Goal: Transaction & Acquisition: Download file/media

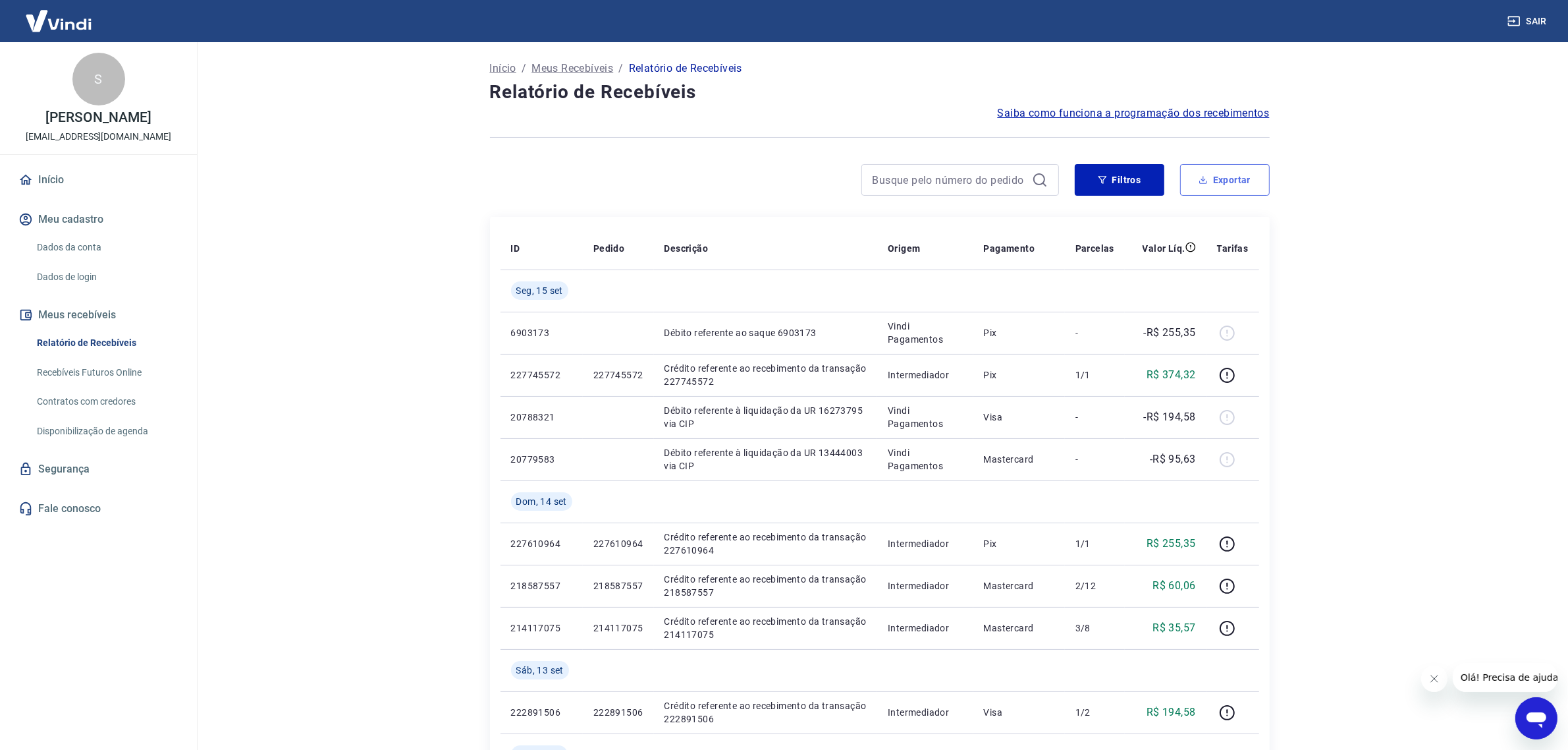
click at [1225, 174] on button "Exportar" at bounding box center [1225, 180] width 90 height 32
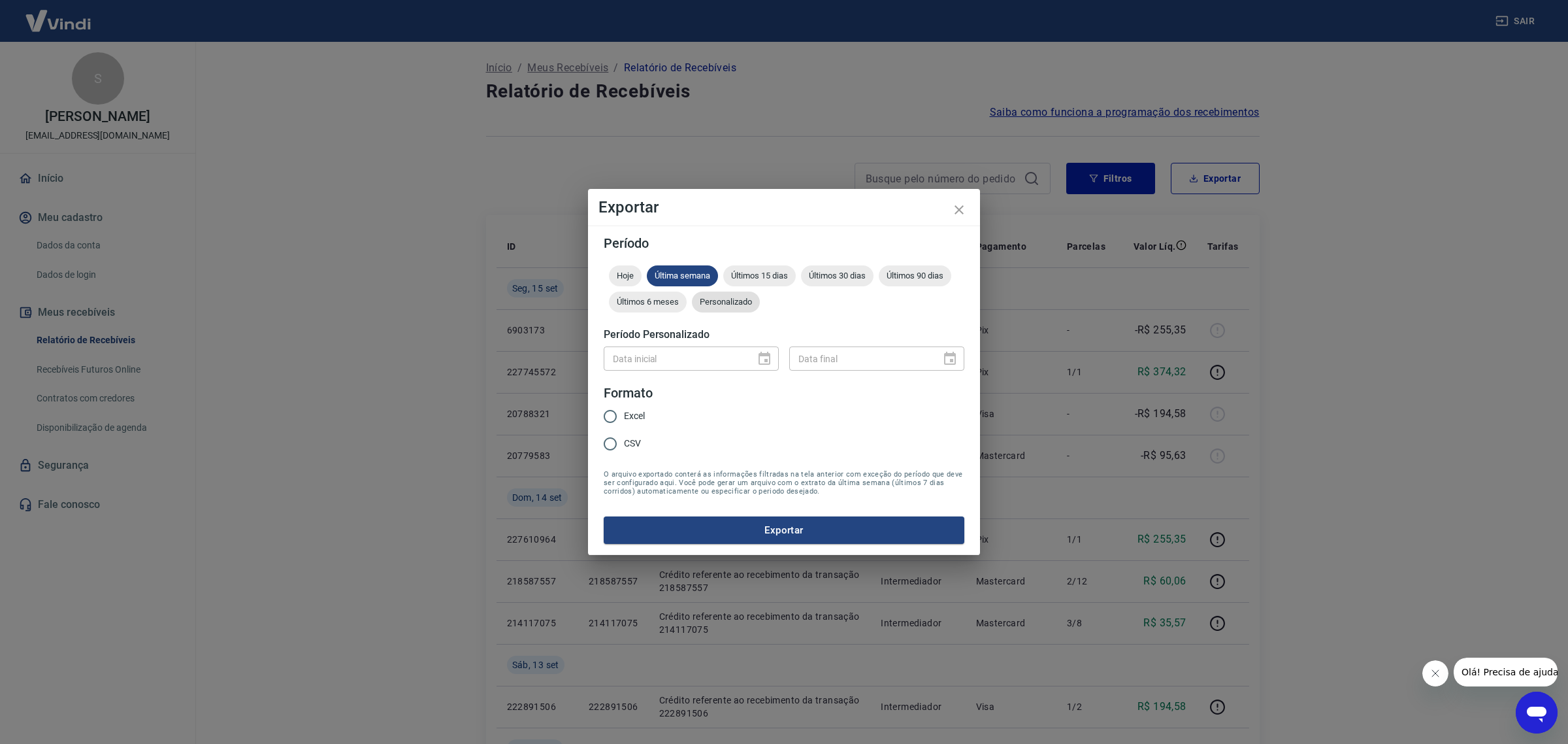
click at [733, 293] on div "Personalizado" at bounding box center [726, 302] width 68 height 21
click at [765, 354] on icon "Choose date" at bounding box center [764, 358] width 15 height 15
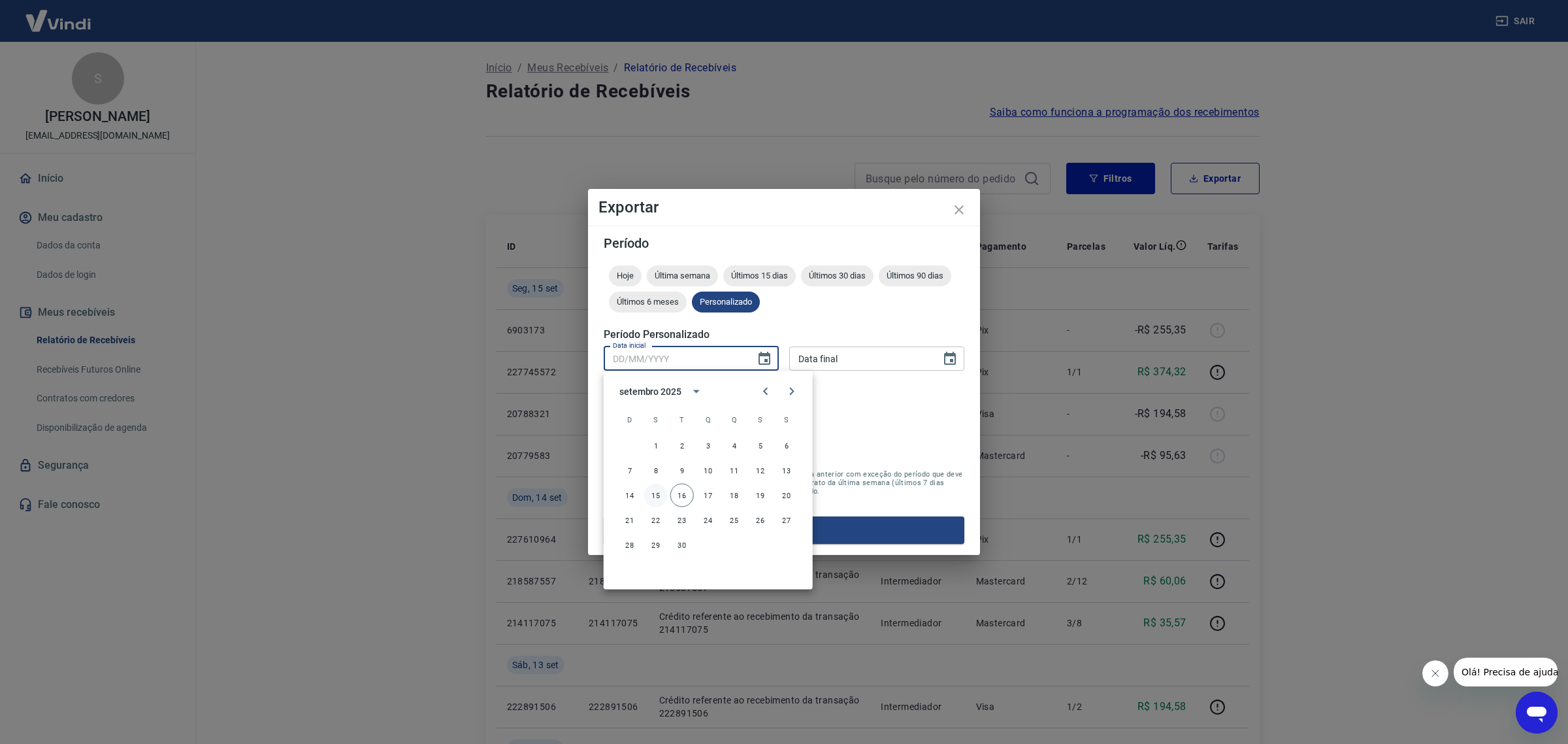
click at [651, 492] on button "15" at bounding box center [656, 495] width 24 height 24
type input "[DATE]"
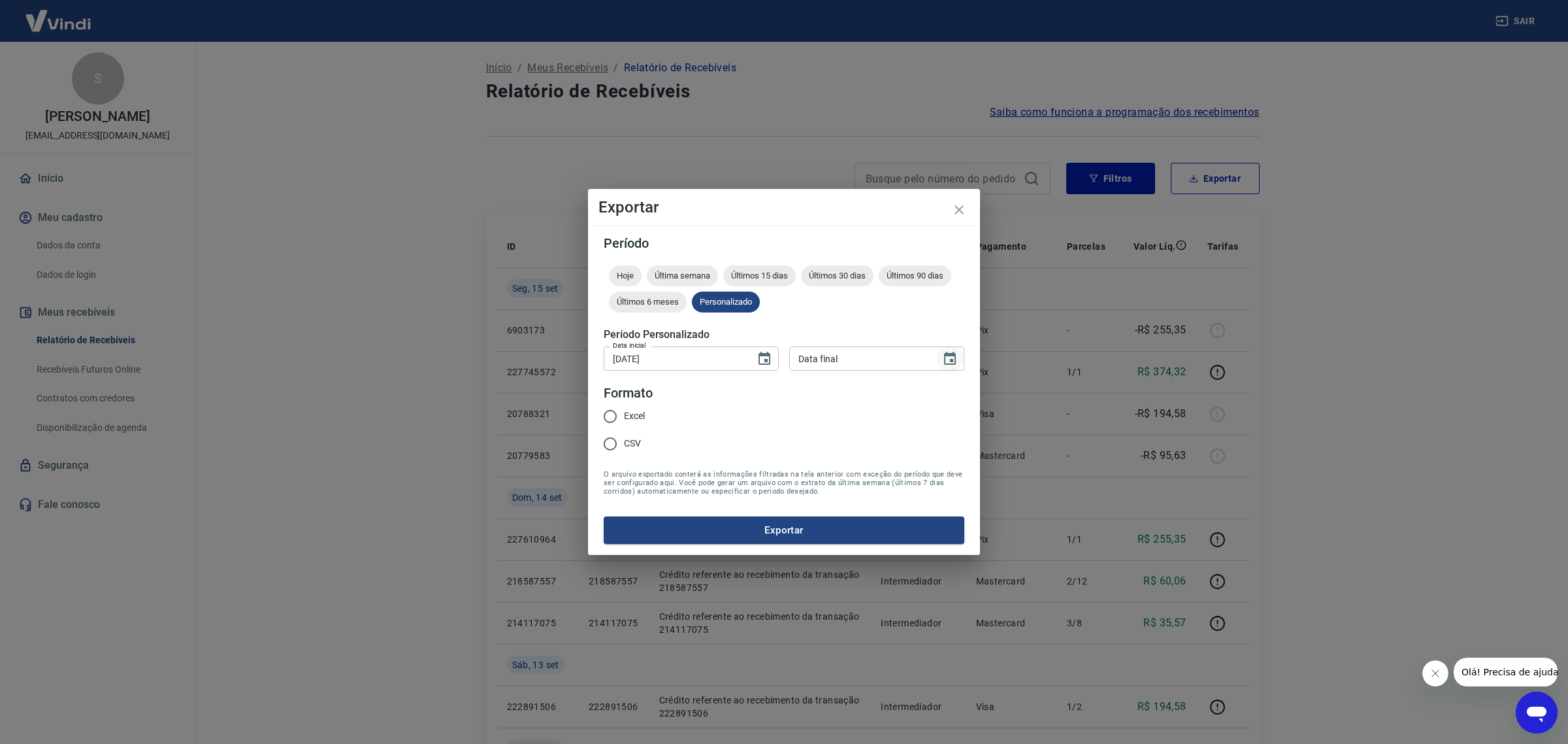
click at [948, 358] on icon "Choose date" at bounding box center [950, 358] width 15 height 15
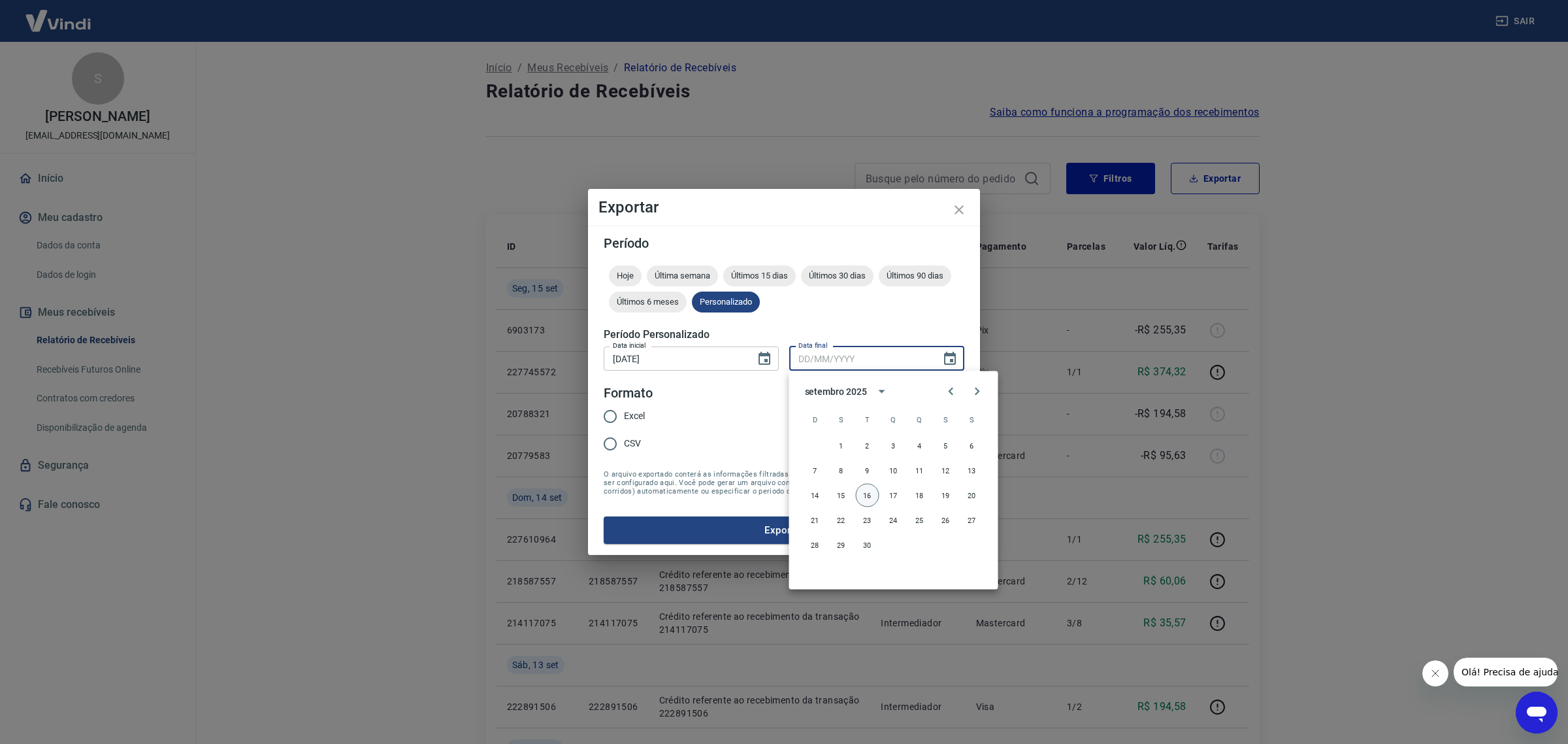
click at [870, 495] on button "16" at bounding box center [868, 495] width 24 height 24
type input "[DATE]"
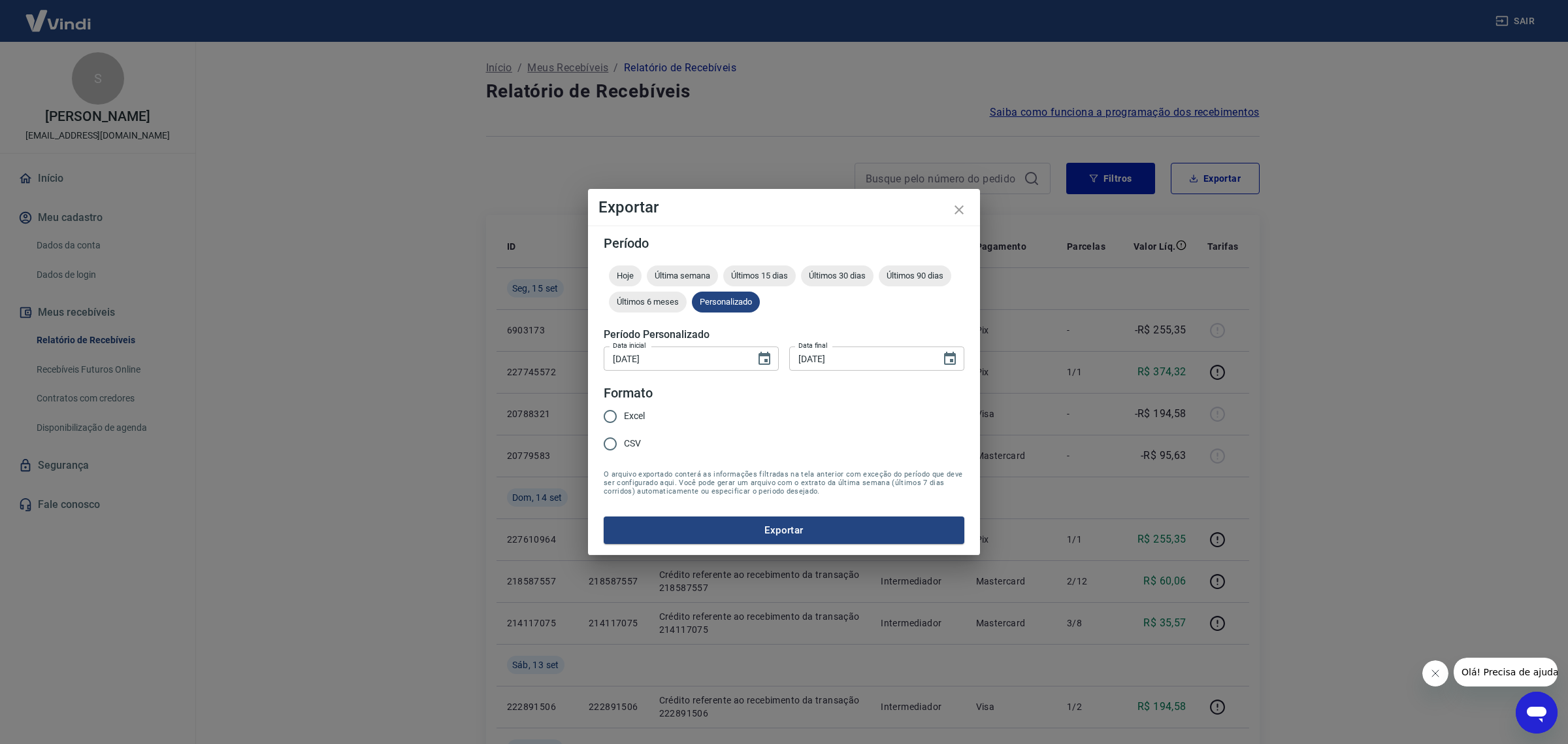
click at [637, 419] on span "Excel" at bounding box center [634, 416] width 21 height 14
click at [624, 419] on input "Excel" at bounding box center [610, 416] width 27 height 27
radio input "true"
click at [743, 531] on button "Exportar" at bounding box center [784, 530] width 361 height 27
